Goal: Check status: Check status

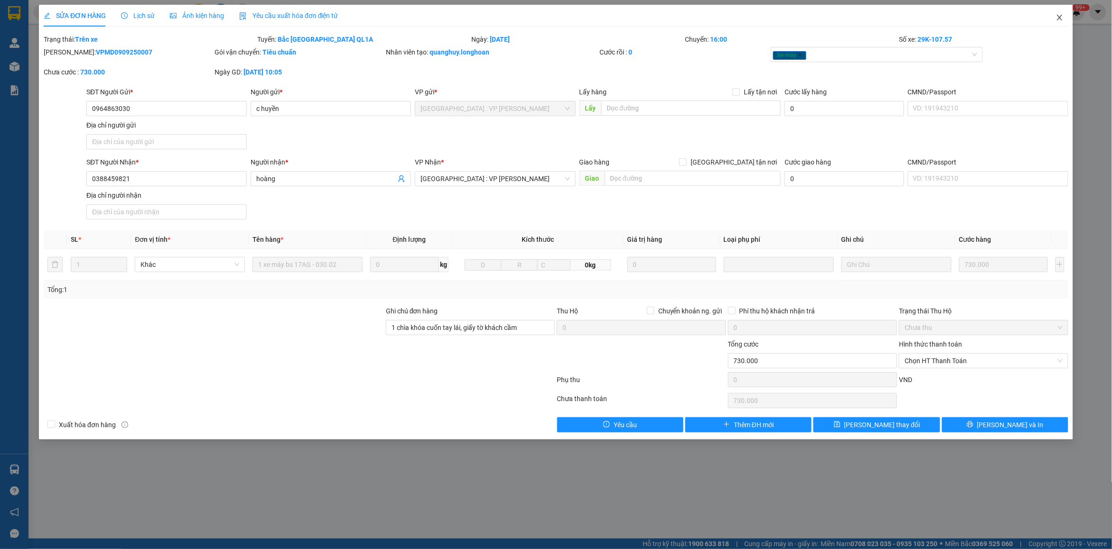
click at [1051, 22] on span "Close" at bounding box center [1059, 18] width 27 height 27
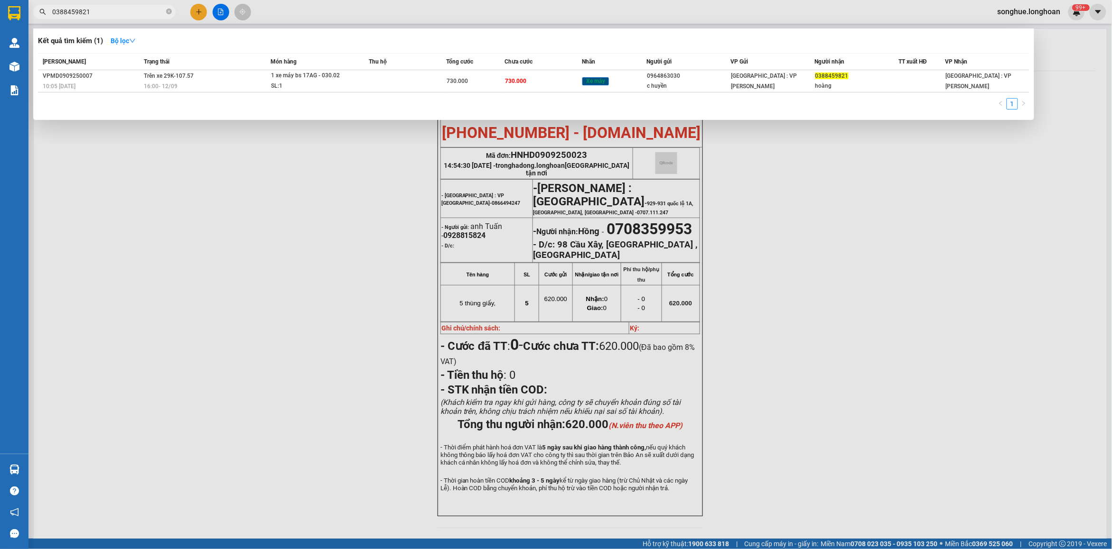
click at [149, 13] on input "0388459821" at bounding box center [108, 12] width 112 height 10
paste input "8686739"
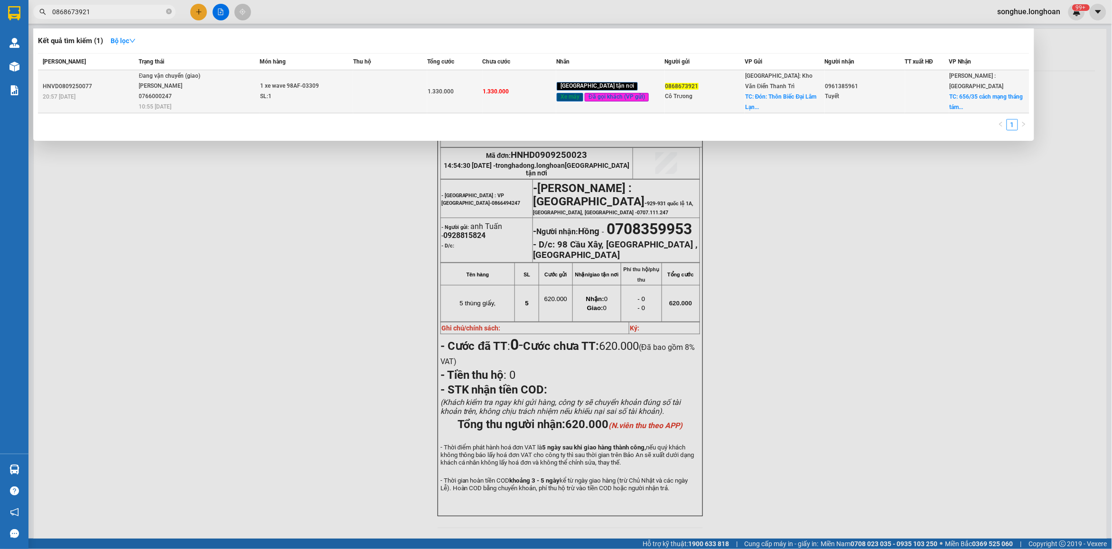
type input "0868673921"
click at [226, 85] on span "Đang vận chuyển (giao) [PERSON_NAME] 0766000247 10:55 [DATE]" at bounding box center [199, 90] width 120 height 39
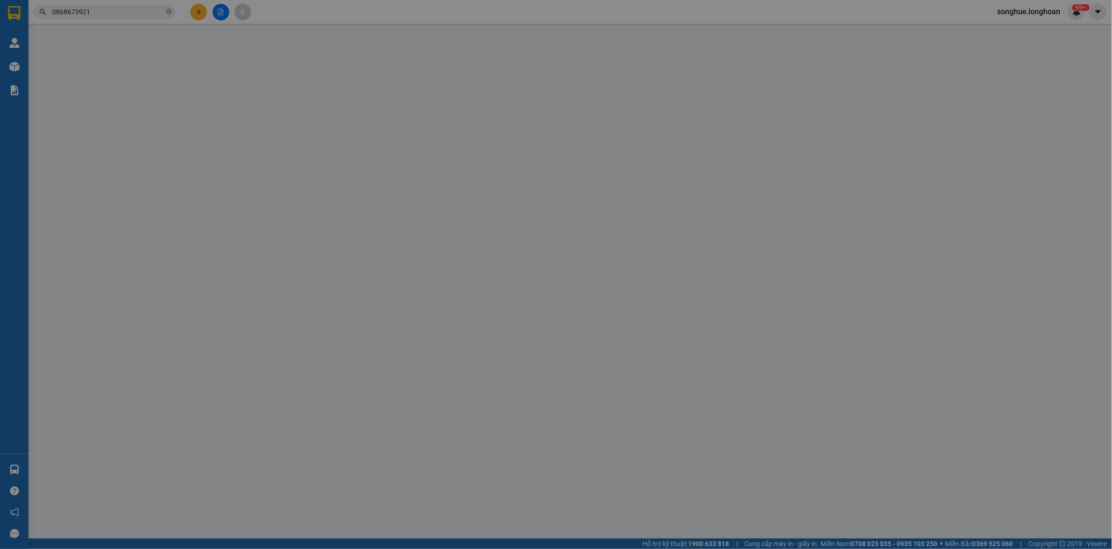
type input "0868673921"
type input "Cô Trưong"
checkbox input "true"
type input "Đón: Thôn Biếc Đại Lâm Lạng [GEOGRAPHIC_DATA]"
type input "0961385961"
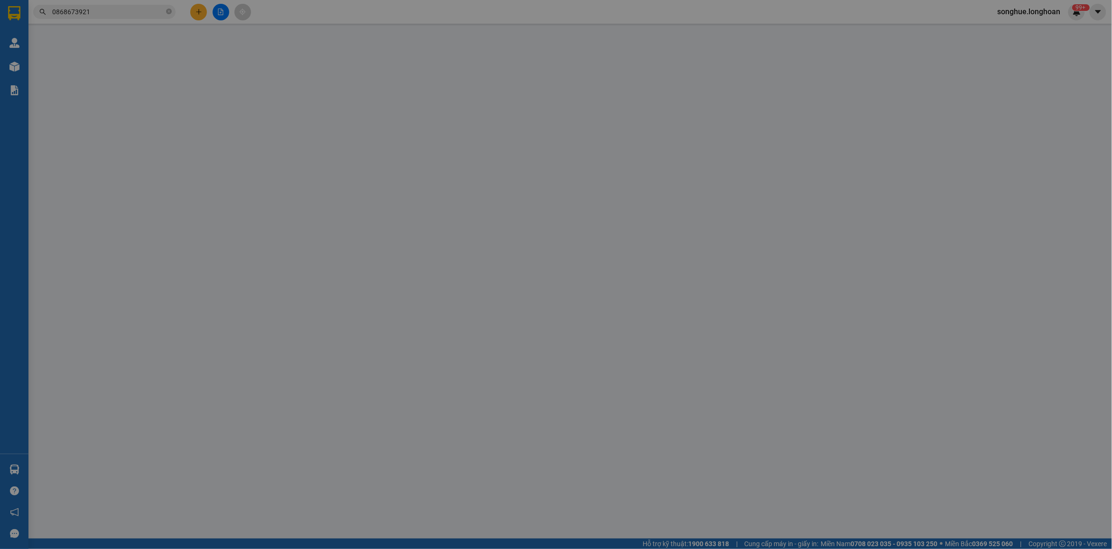
type input "Tuyết"
checkbox input "true"
type input "656/35 cách mạng tháng tám quận 3 hcm"
type input "chìa khóa quấn tay lái ( giấy tờ trong cốp )"
type input "1.330.000"
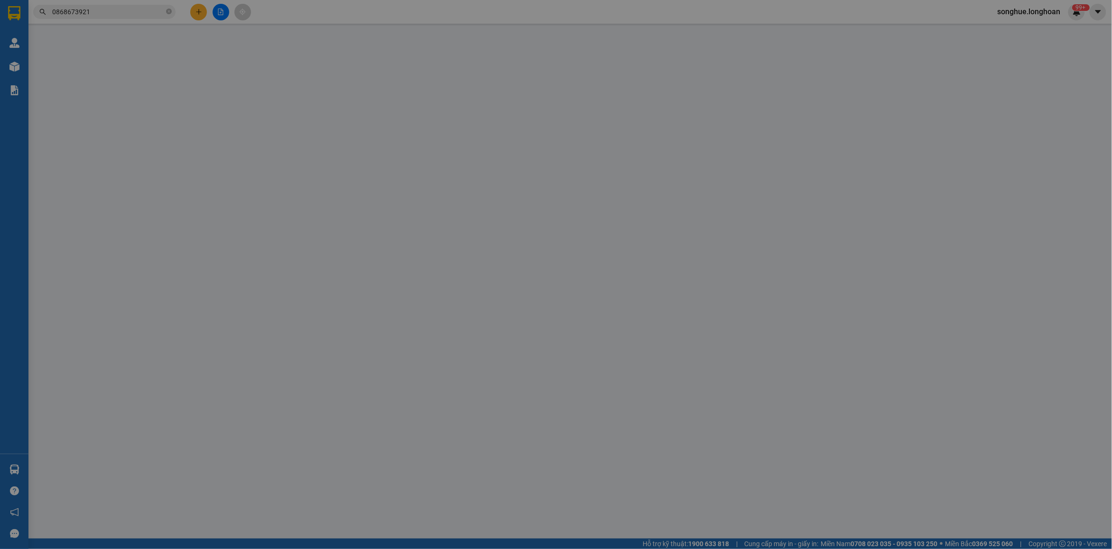
type input "1.330.000"
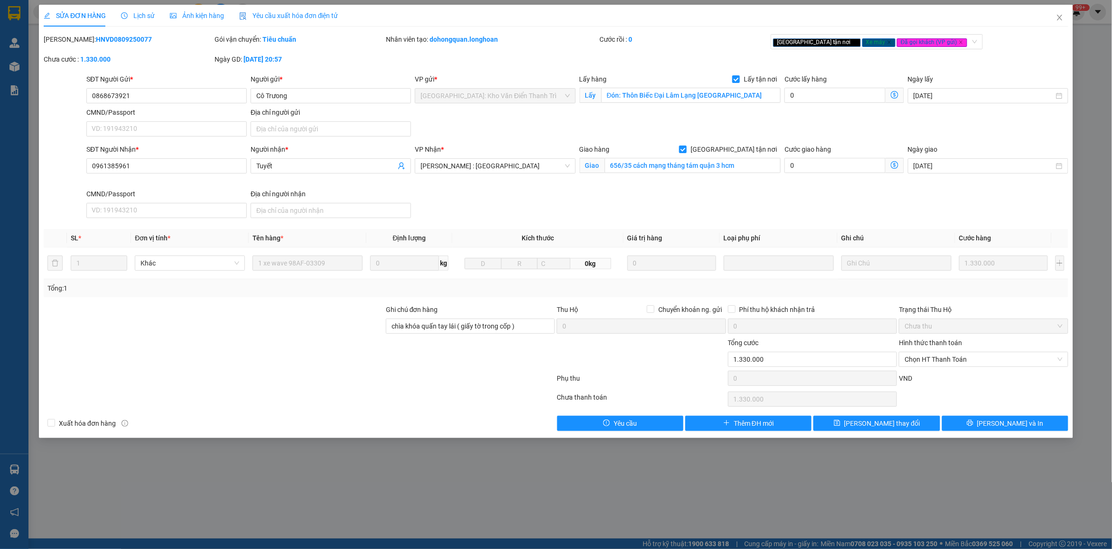
click at [145, 15] on span "Lịch sử" at bounding box center [138, 16] width 34 height 8
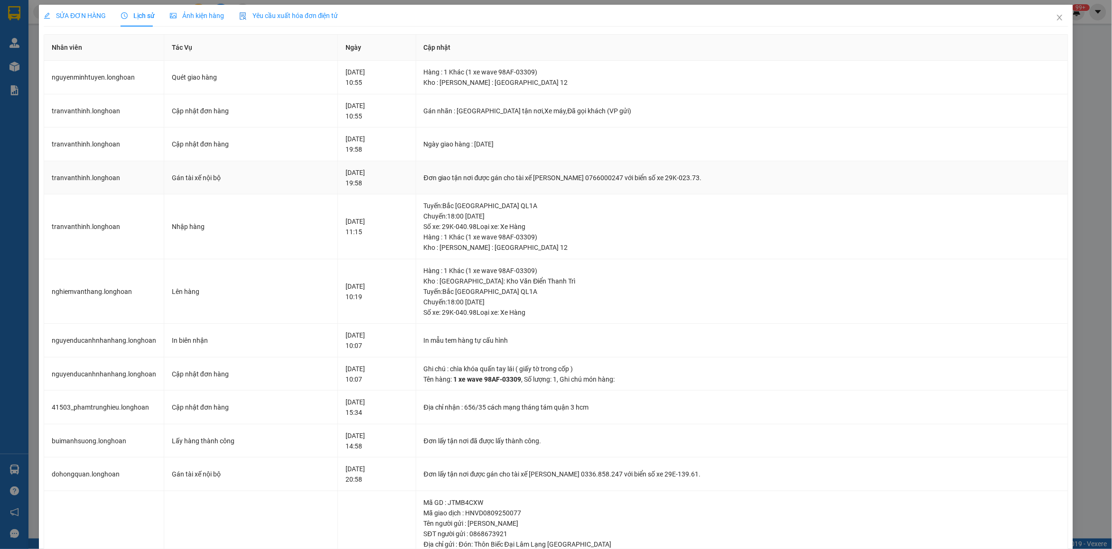
click at [568, 173] on div "Đơn giao tận nơi được gán cho tài xế [PERSON_NAME] 0766000247 với biển số xe 29…" at bounding box center [742, 178] width 636 height 10
copy div "Đơn giao tận nơi được gán cho tài xế [PERSON_NAME] 0766000247 với biển số xe 29…"
click at [1062, 20] on span "Close" at bounding box center [1059, 18] width 27 height 27
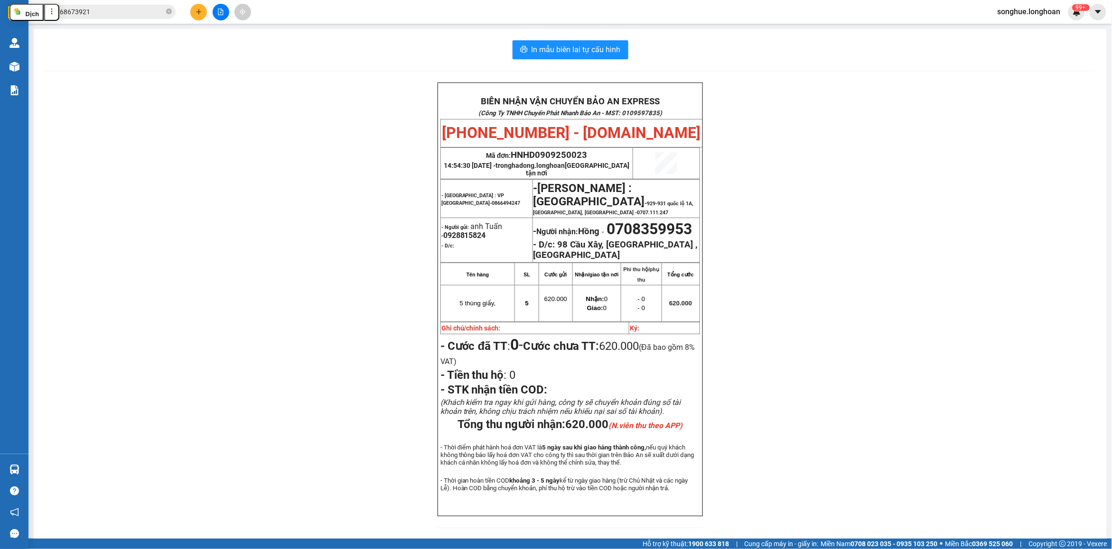
click at [149, 12] on input "0868673921" at bounding box center [108, 12] width 112 height 10
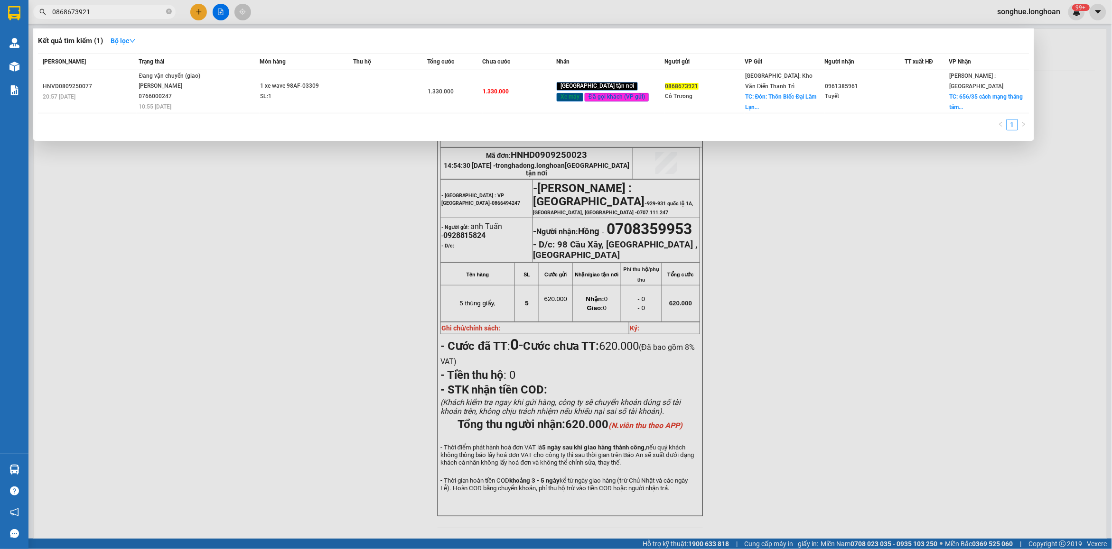
click at [149, 12] on input "0868673921" at bounding box center [108, 12] width 112 height 10
type input "v"
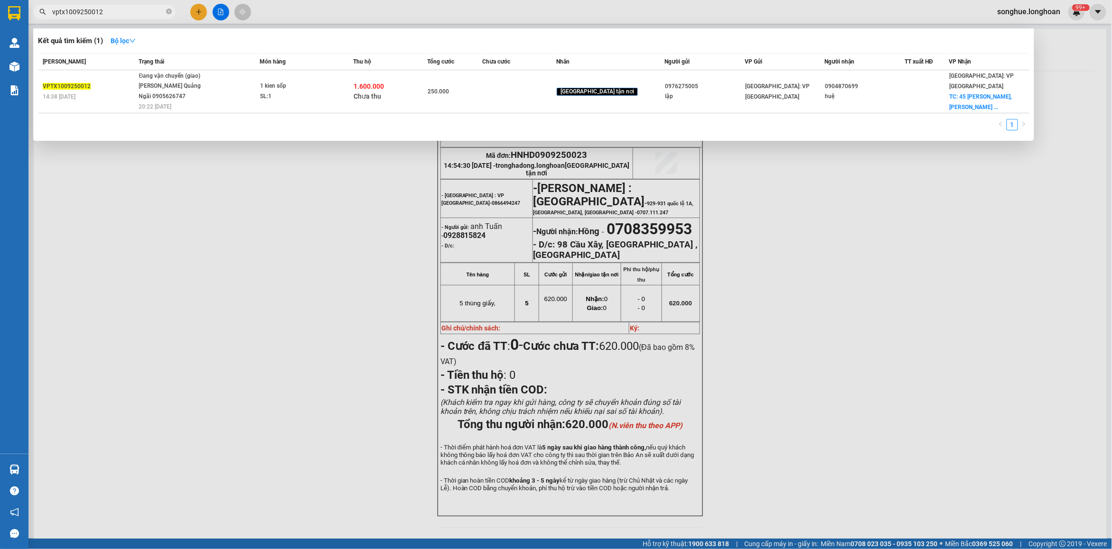
type input "vptx1009250012"
